Goal: Transaction & Acquisition: Book appointment/travel/reservation

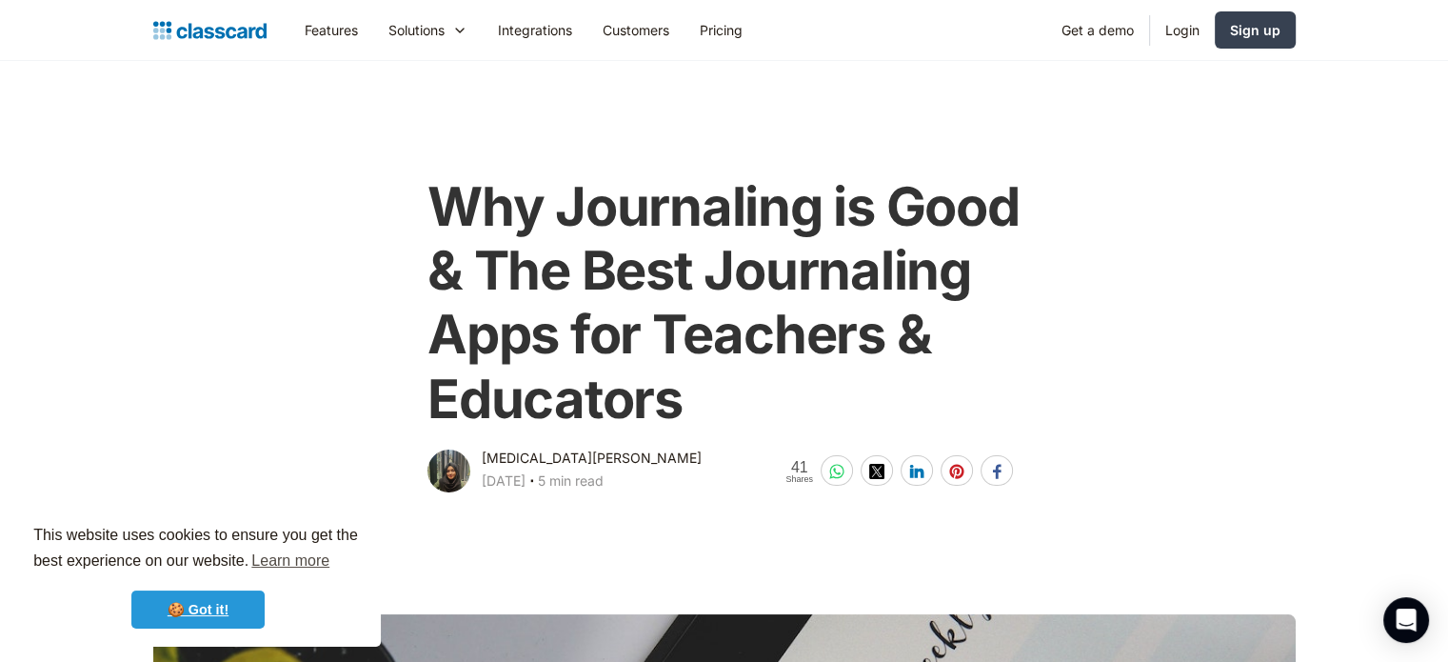
click at [233, 604] on link "🍪 Got it!" at bounding box center [197, 609] width 133 height 38
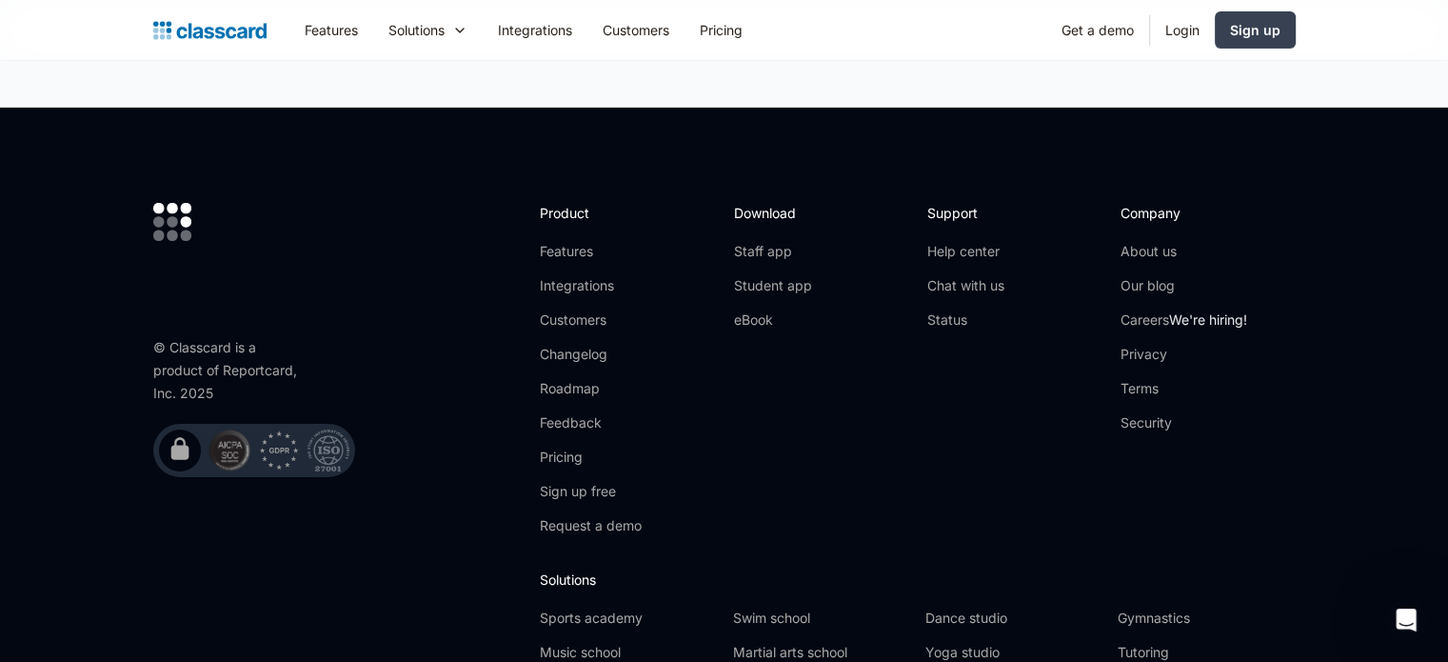
scroll to position [13896, 0]
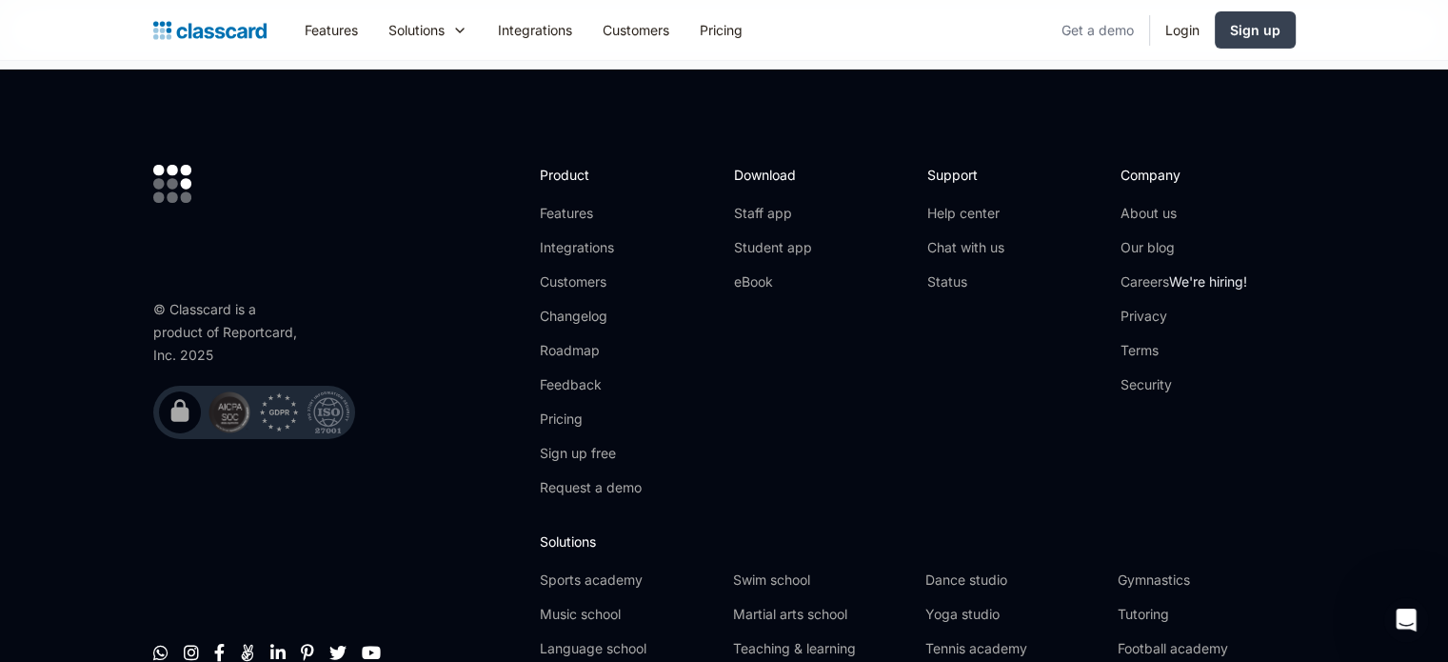
click at [1116, 30] on link "Get a demo" at bounding box center [1097, 30] width 103 height 43
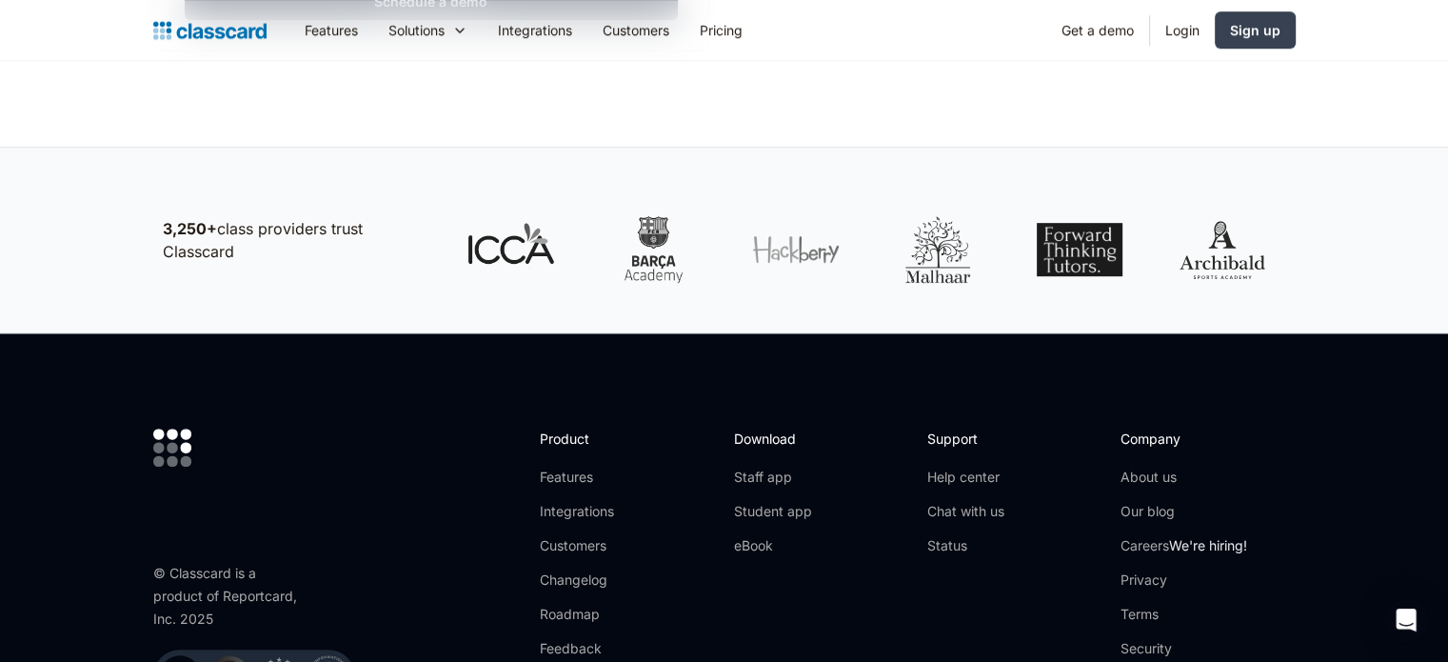
scroll to position [1028, 0]
